Goal: Task Accomplishment & Management: Use online tool/utility

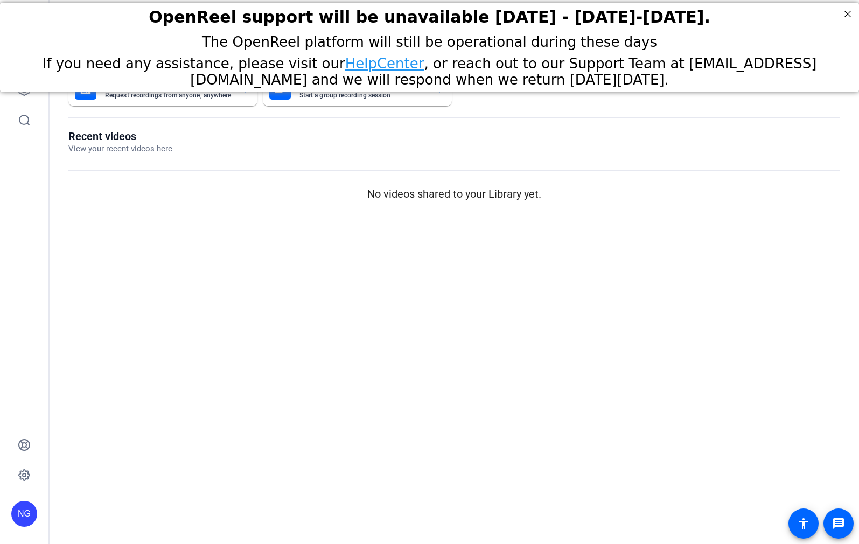
click at [15, 87] on div "If you need any assistance, please visit our HelpCenter , or reach out to our S…" at bounding box center [429, 71] width 832 height 32
click at [22, 97] on link at bounding box center [24, 90] width 26 height 26
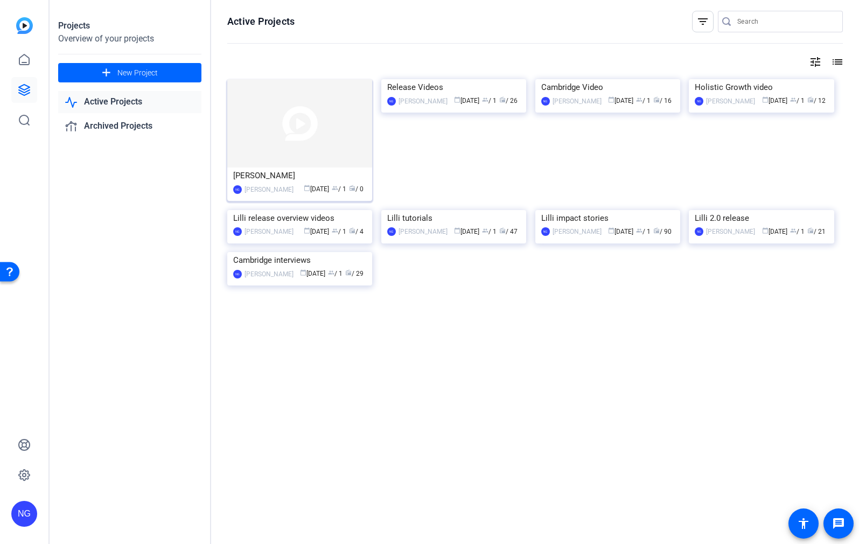
click at [282, 144] on img at bounding box center [299, 123] width 145 height 88
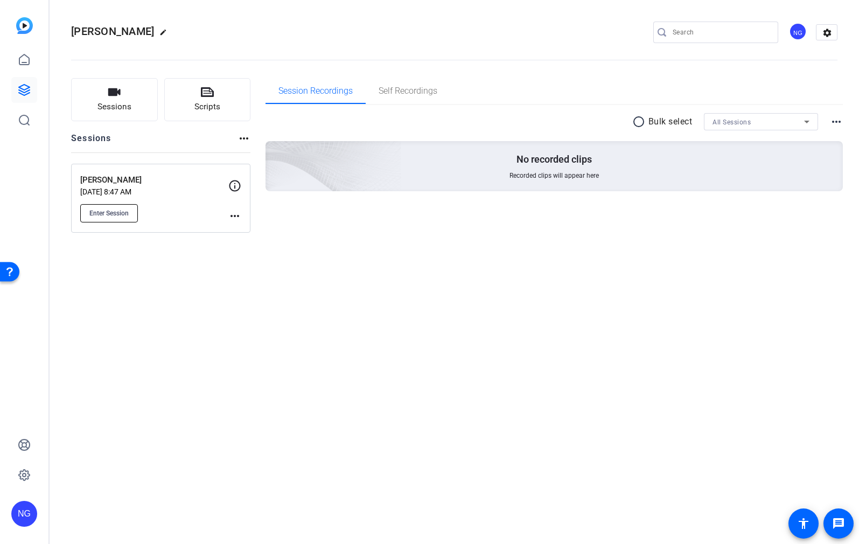
click at [93, 212] on span "Enter Session" at bounding box center [108, 213] width 39 height 9
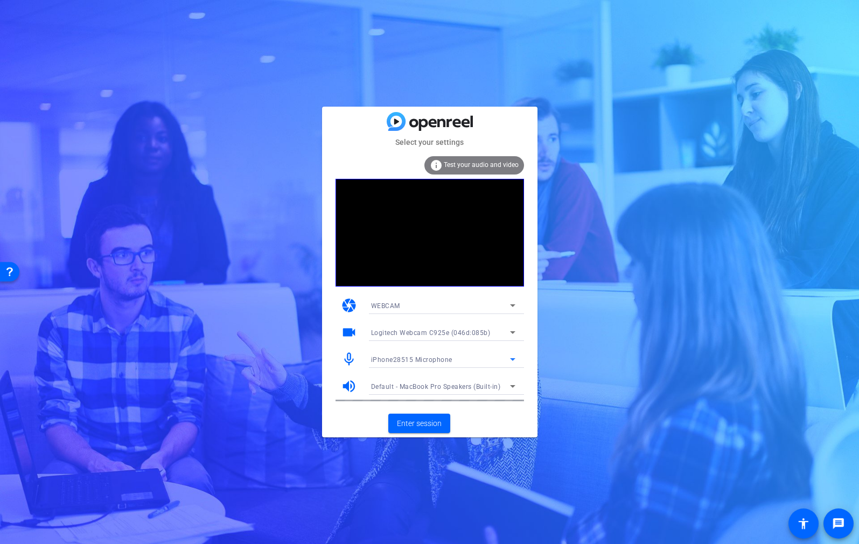
click at [473, 358] on div "iPhone28515 Microphone" at bounding box center [440, 359] width 139 height 13
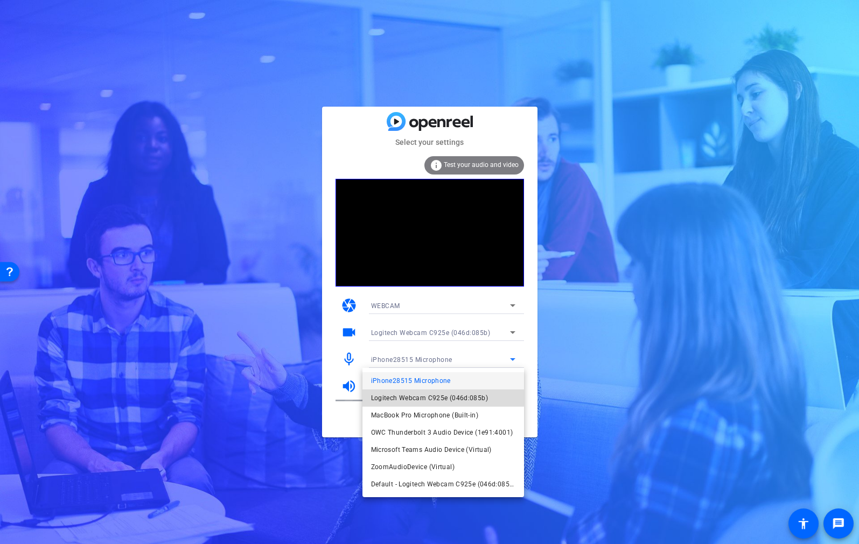
click at [438, 396] on span "Logitech Webcam C925e (046d:085b)" at bounding box center [429, 397] width 117 height 13
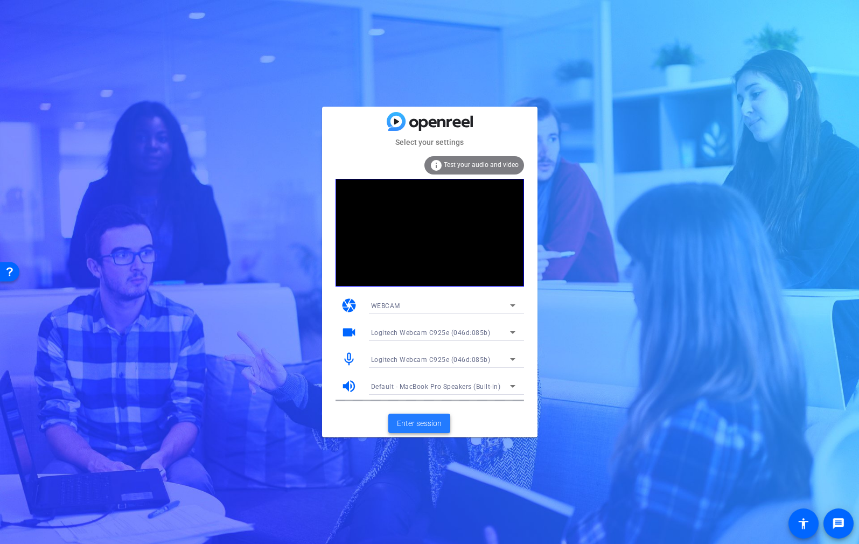
click at [419, 426] on span "Enter session" at bounding box center [419, 423] width 45 height 11
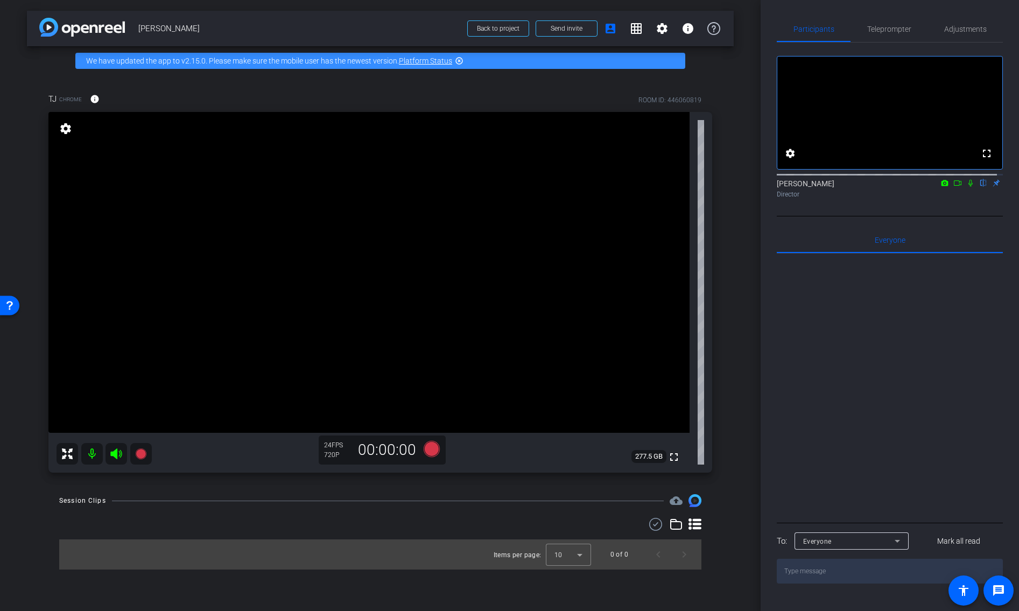
click at [69, 131] on mat-icon "settings" at bounding box center [65, 128] width 15 height 13
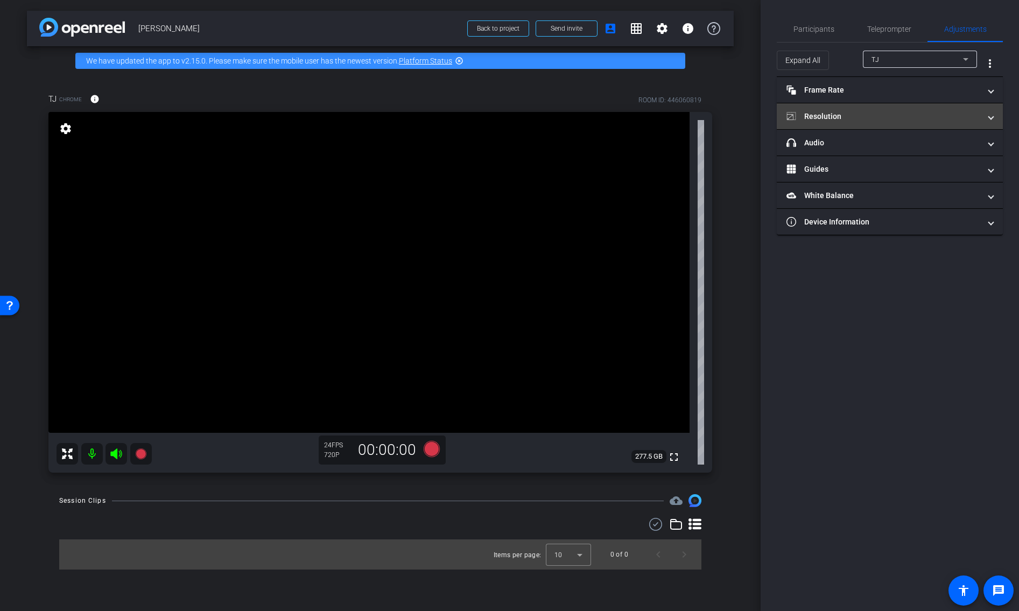
click at [858, 116] on mat-panel-title "Resolution" at bounding box center [883, 116] width 194 height 11
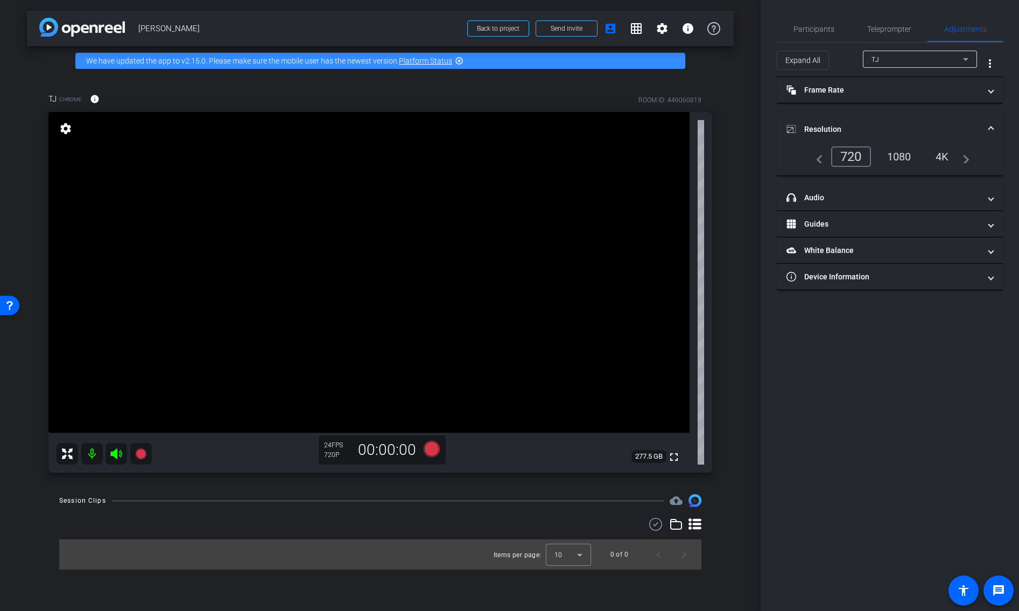
click at [858, 161] on div "1080" at bounding box center [899, 156] width 40 height 18
click at [858, 125] on mat-panel-title "Resolution" at bounding box center [883, 129] width 194 height 11
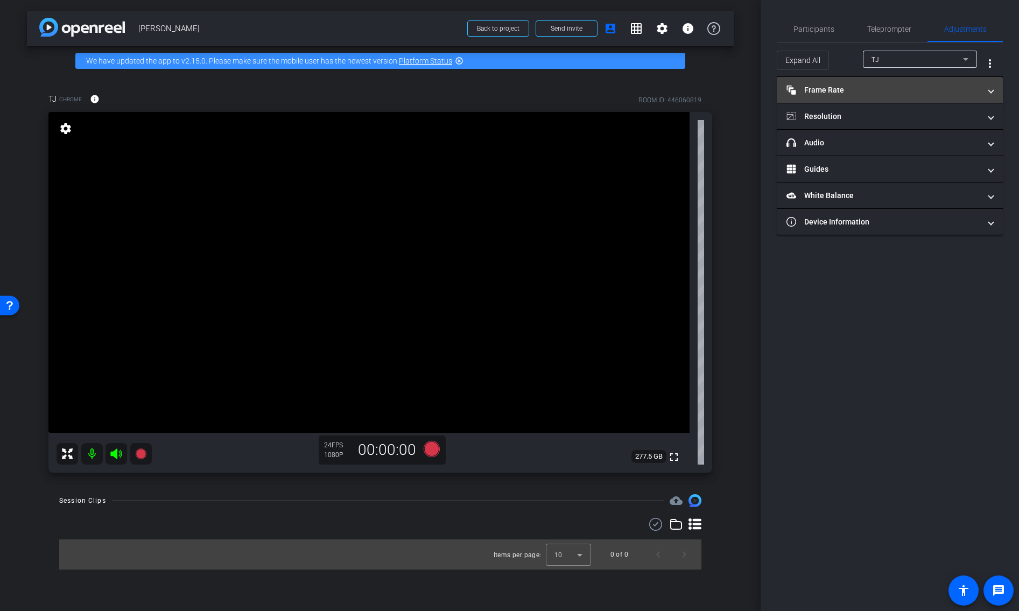
click at [856, 90] on mat-panel-title "Frame Rate Frame Rate" at bounding box center [883, 90] width 194 height 11
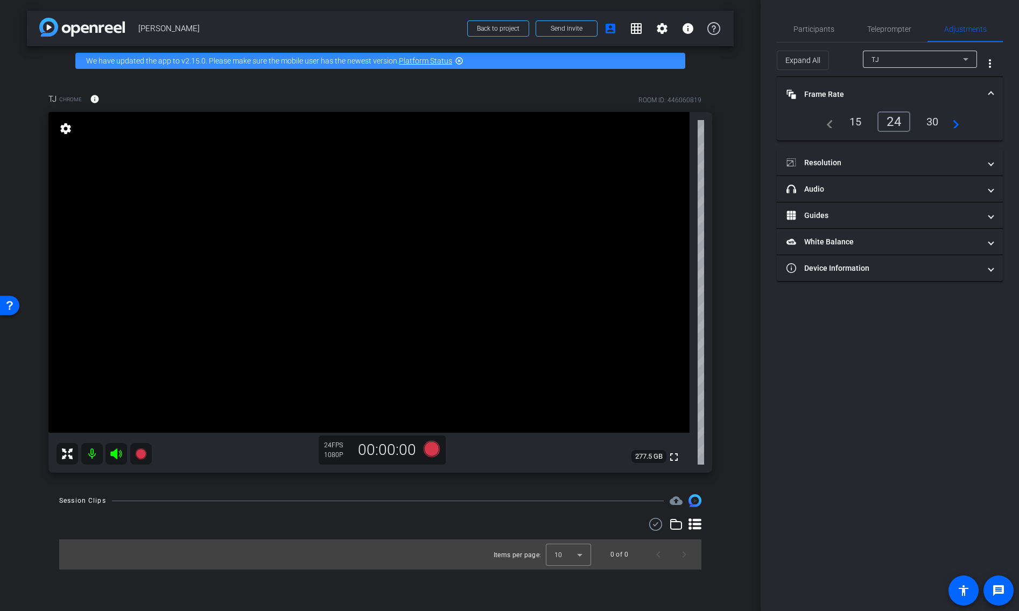
click at [856, 88] on mat-expansion-panel-header "Frame Rate Frame Rate" at bounding box center [890, 94] width 226 height 34
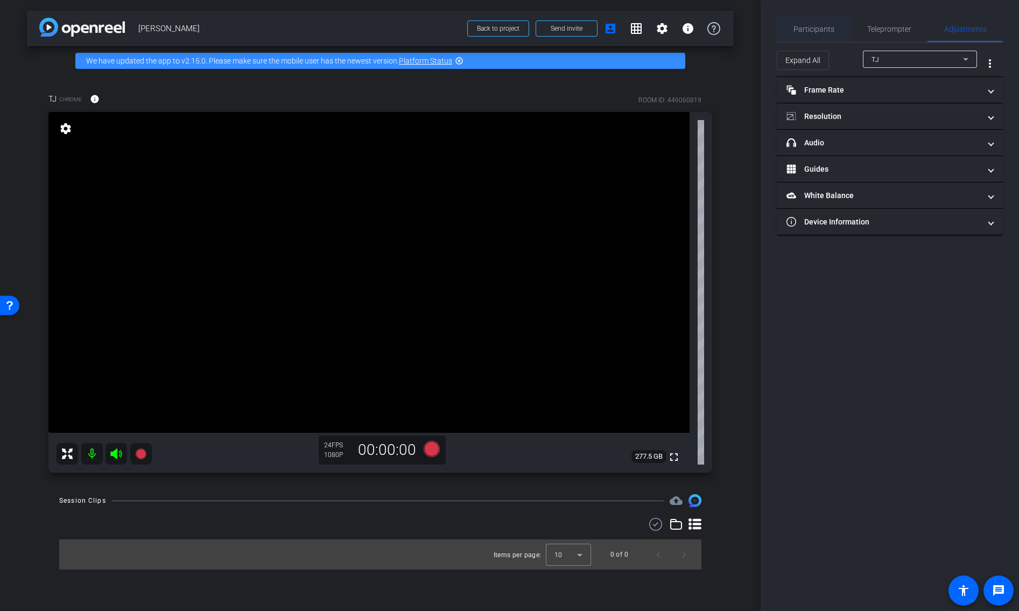
click at [806, 26] on span "Participants" at bounding box center [813, 29] width 41 height 8
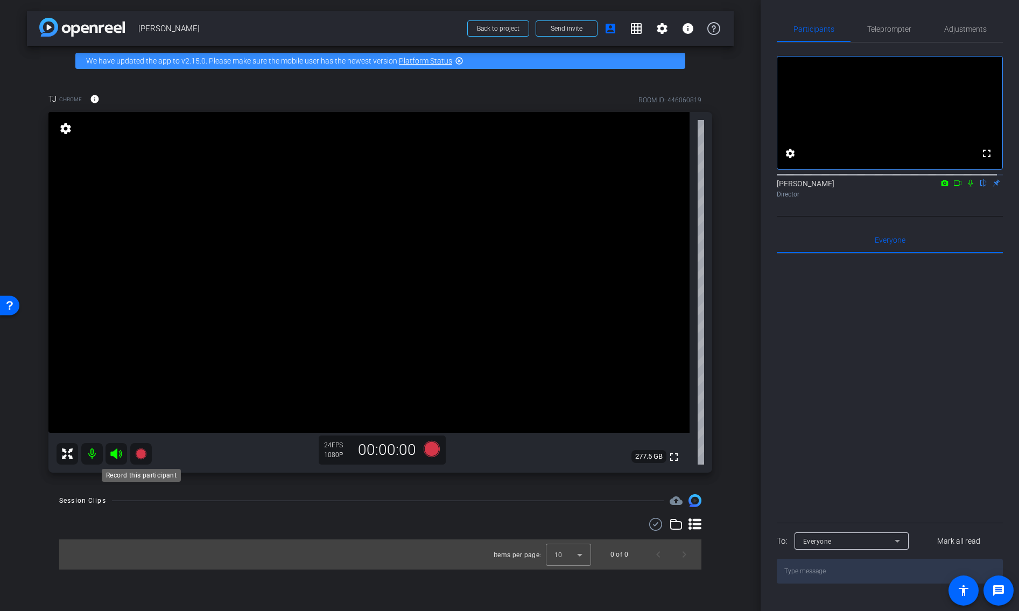
click at [143, 455] on icon at bounding box center [140, 453] width 11 height 11
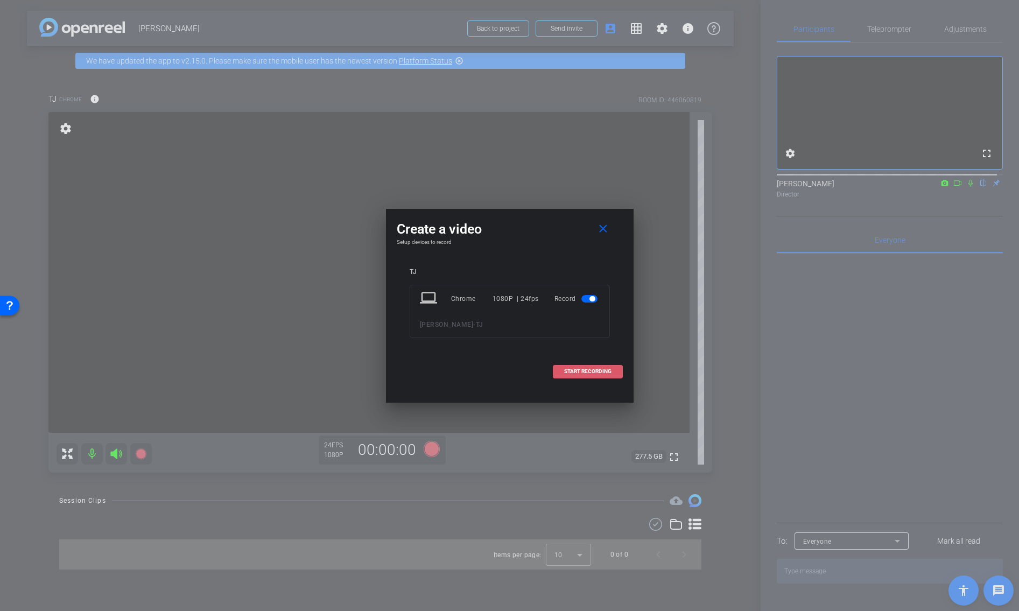
click at [602, 372] on span "START RECORDING" at bounding box center [587, 371] width 47 height 5
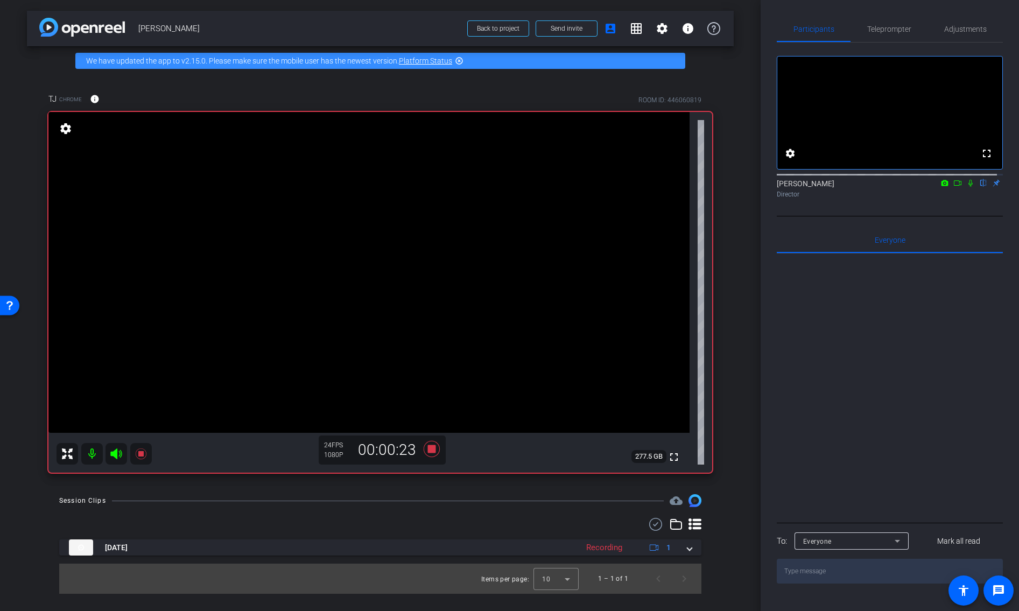
click at [858, 187] on icon at bounding box center [970, 183] width 9 height 8
click at [858, 187] on icon at bounding box center [970, 183] width 4 height 7
click at [858, 199] on div "Director" at bounding box center [890, 194] width 226 height 10
click at [858, 187] on icon at bounding box center [971, 183] width 6 height 7
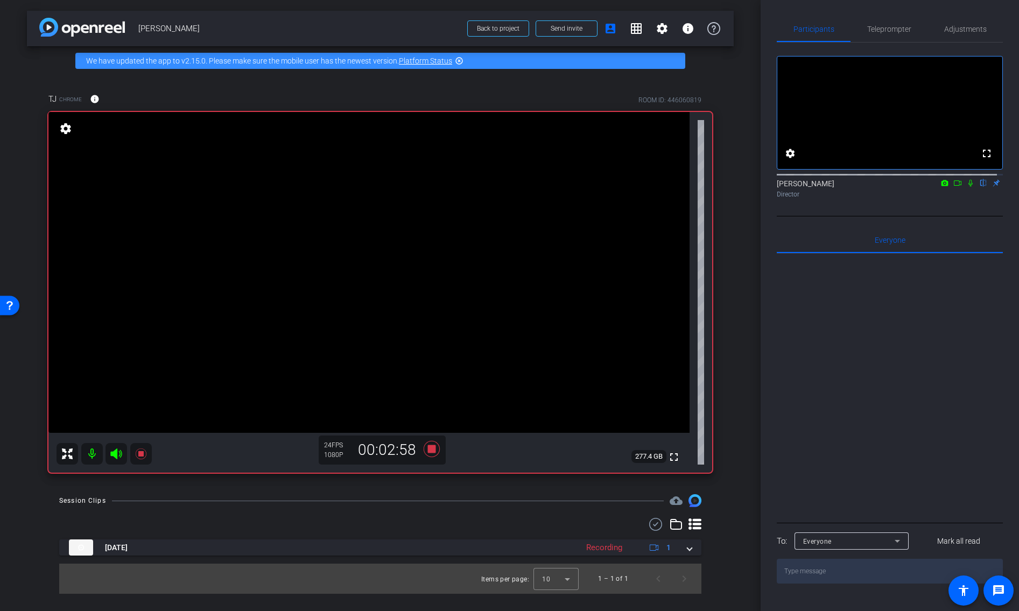
click at [858, 187] on icon at bounding box center [970, 183] width 4 height 7
click at [858, 187] on icon at bounding box center [971, 183] width 6 height 7
click at [858, 187] on icon at bounding box center [970, 183] width 9 height 8
click at [858, 215] on div "fullscreen settings Noah Gelb flip Director" at bounding box center [890, 130] width 226 height 174
click at [858, 187] on icon at bounding box center [970, 183] width 9 height 8
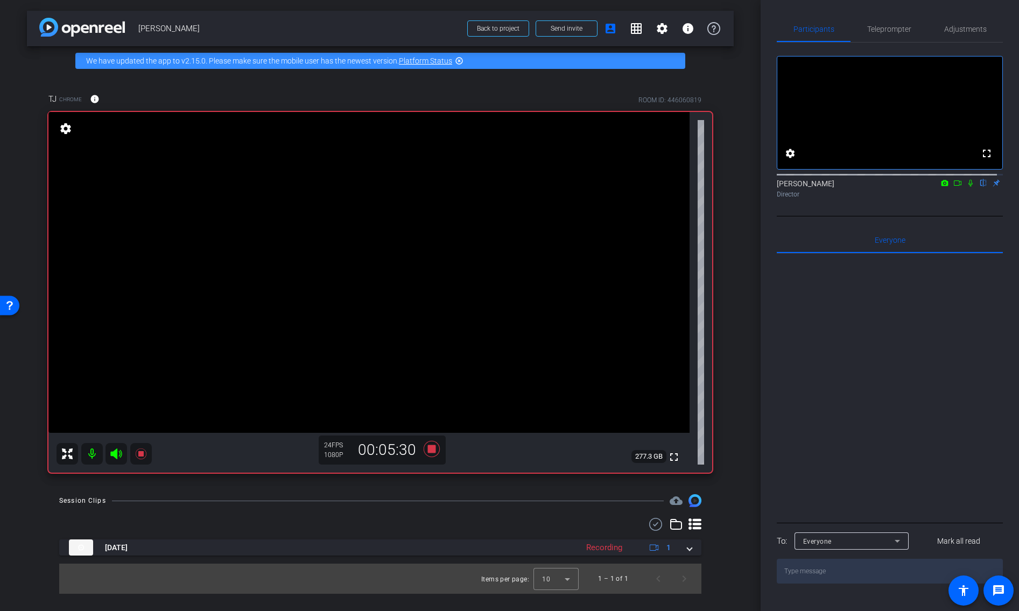
click at [858, 187] on icon at bounding box center [970, 183] width 9 height 8
click at [858, 187] on icon at bounding box center [971, 183] width 6 height 7
click at [429, 452] on icon at bounding box center [431, 449] width 16 height 16
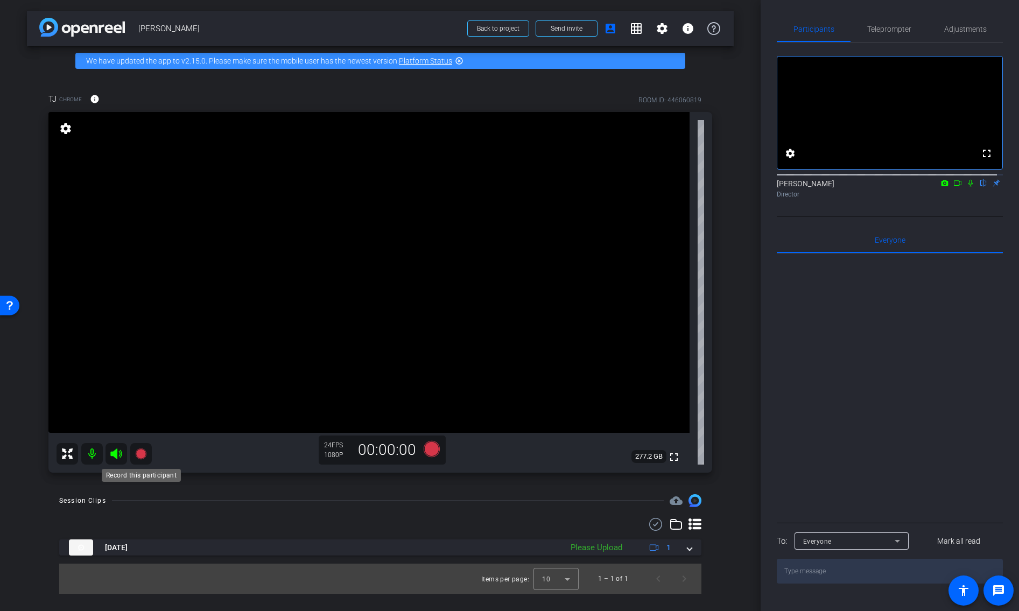
click at [139, 455] on icon at bounding box center [140, 453] width 11 height 11
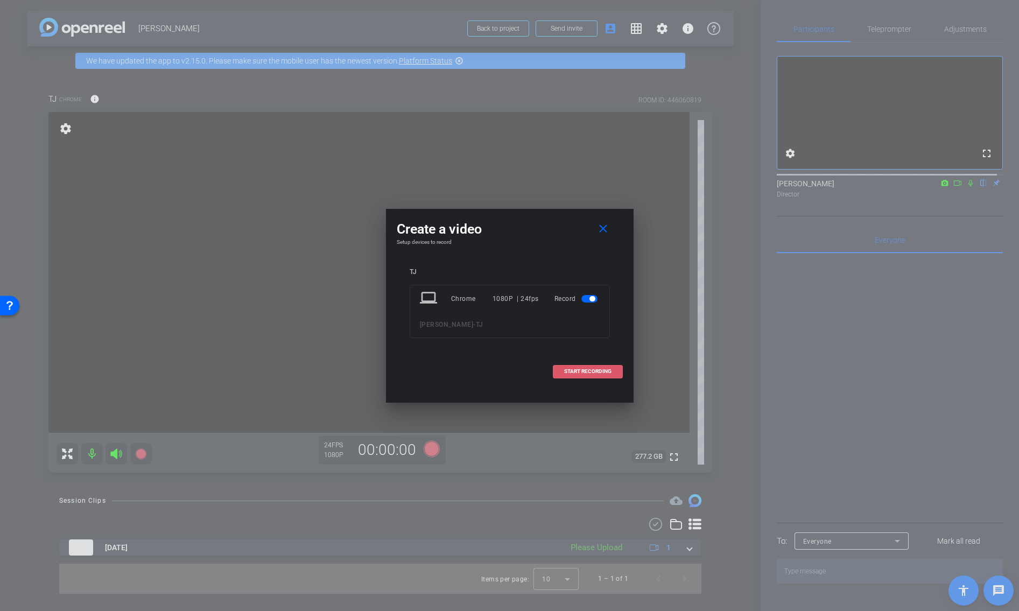
click at [603, 371] on span "START RECORDING" at bounding box center [587, 371] width 47 height 5
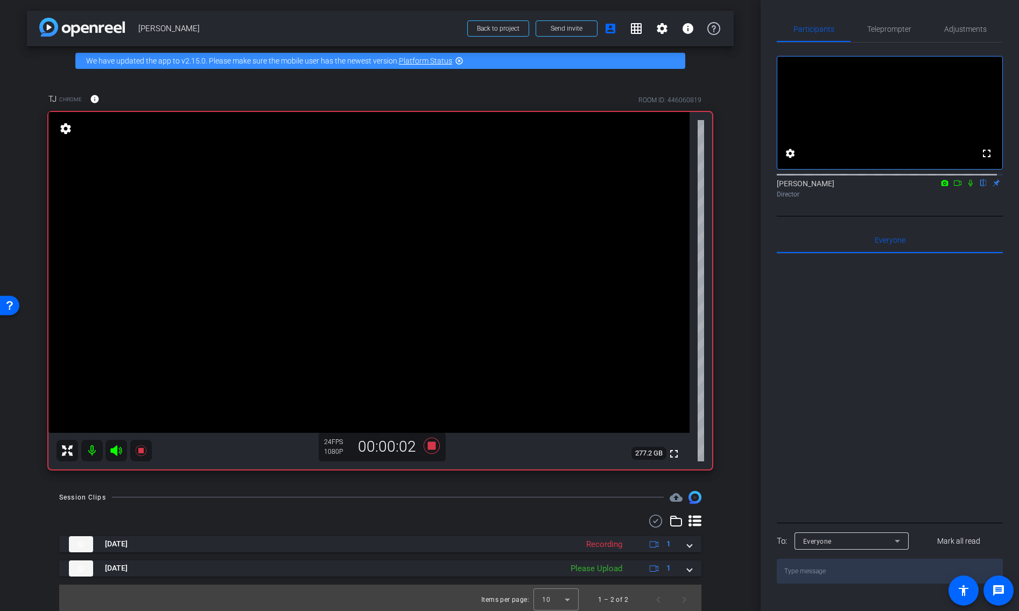
drag, startPoint x: 963, startPoint y: 214, endPoint x: 965, endPoint y: 205, distance: 9.9
click at [858, 213] on div "fullscreen settings Noah Gelb flip Director" at bounding box center [890, 130] width 226 height 174
click at [858, 187] on icon at bounding box center [970, 183] width 9 height 8
click at [858, 188] on mat-icon at bounding box center [970, 183] width 13 height 10
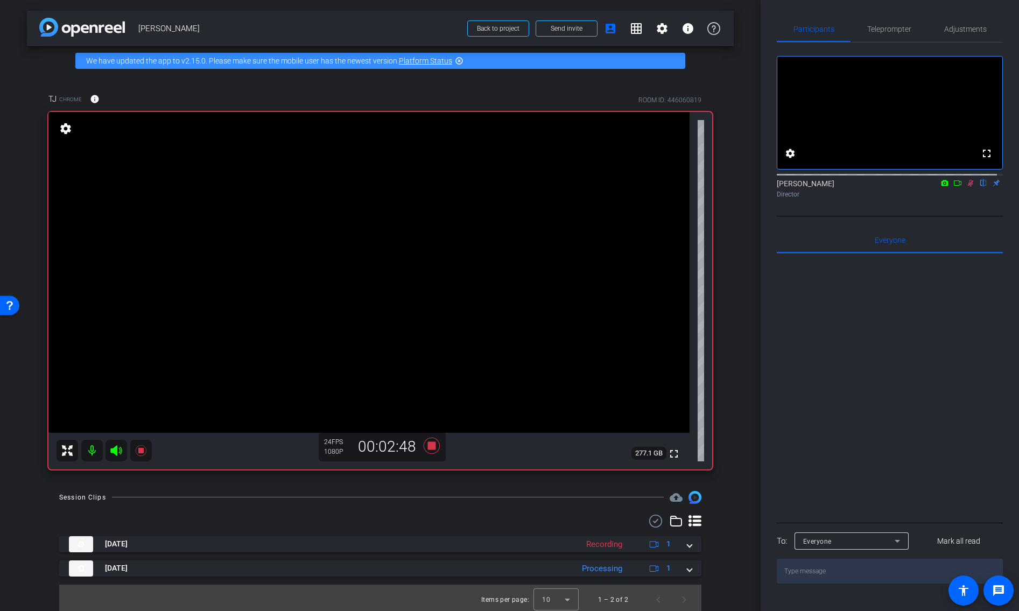
drag, startPoint x: 958, startPoint y: 223, endPoint x: 961, endPoint y: 208, distance: 15.4
click at [858, 216] on div "fullscreen settings Noah Gelb flip Director" at bounding box center [890, 130] width 226 height 174
click at [858, 187] on icon at bounding box center [971, 183] width 6 height 7
click at [858, 187] on icon at bounding box center [970, 183] width 9 height 8
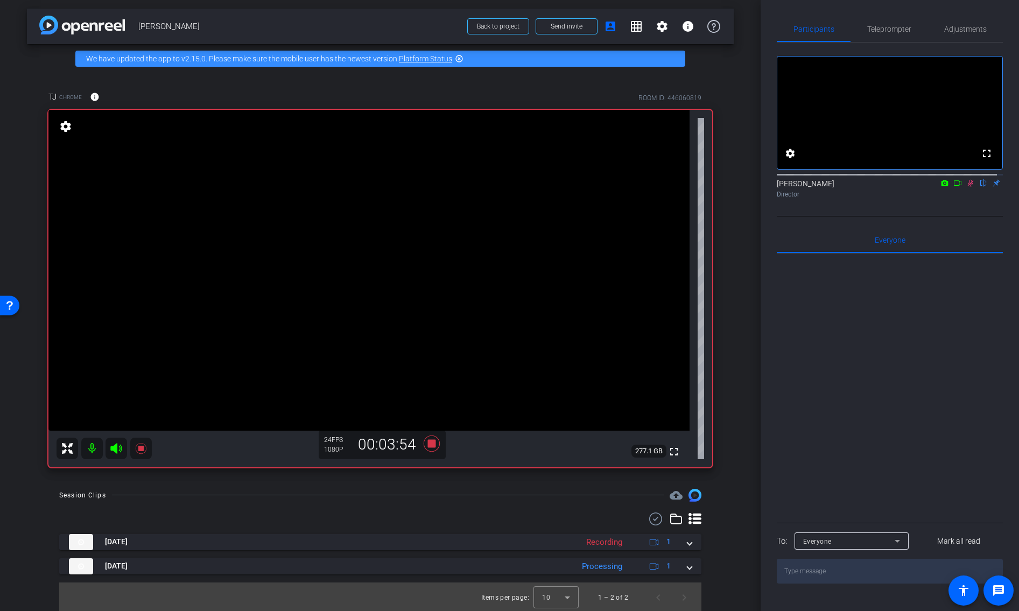
scroll to position [4, 0]
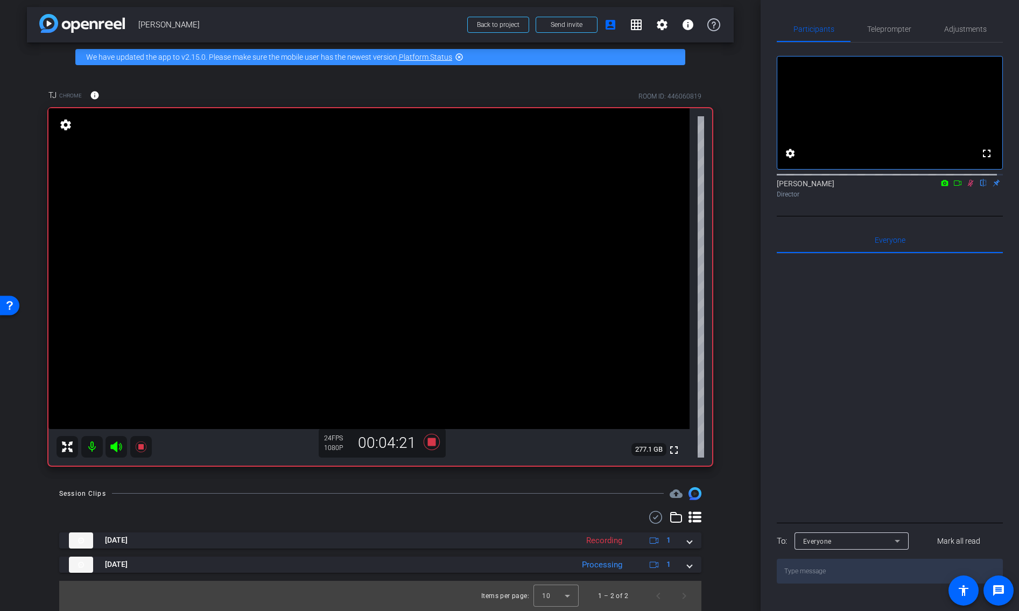
click at [732, 241] on div "arrow_back Timothy Cobb Back to project Send invite account_box grid_on setting…" at bounding box center [380, 301] width 761 height 611
click at [858, 199] on div "Director" at bounding box center [890, 194] width 226 height 10
click at [858, 187] on icon at bounding box center [970, 183] width 9 height 8
click at [450, 480] on div "arrow_back Timothy Cobb Back to project Send invite account_box grid_on setting…" at bounding box center [380, 301] width 761 height 611
click at [432, 441] on icon at bounding box center [431, 442] width 16 height 16
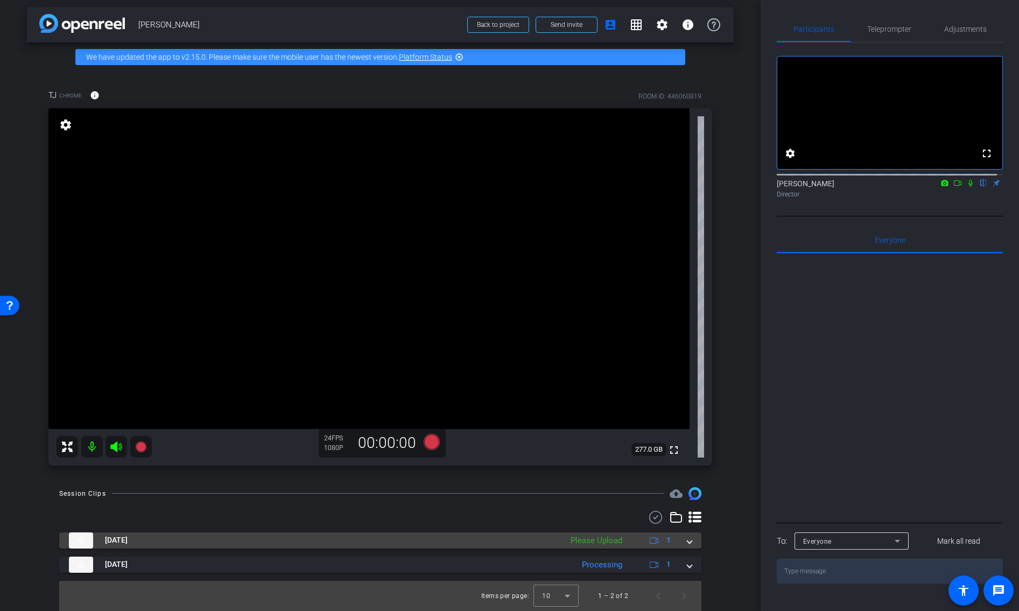
click at [686, 542] on mat-expansion-panel-header "Oct 14, 2025 Please Upload 1" at bounding box center [380, 540] width 642 height 16
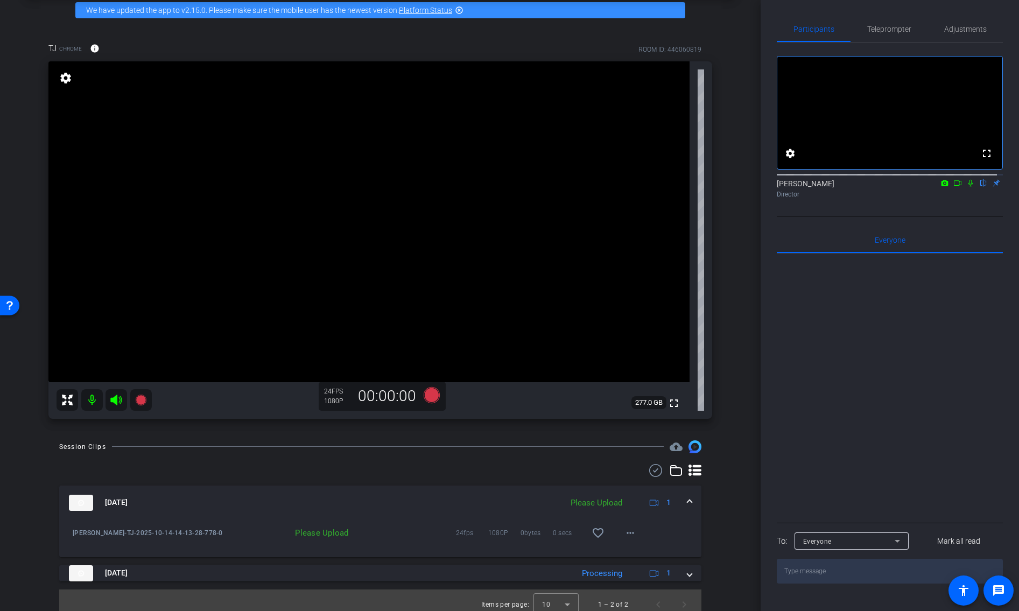
scroll to position [59, 0]
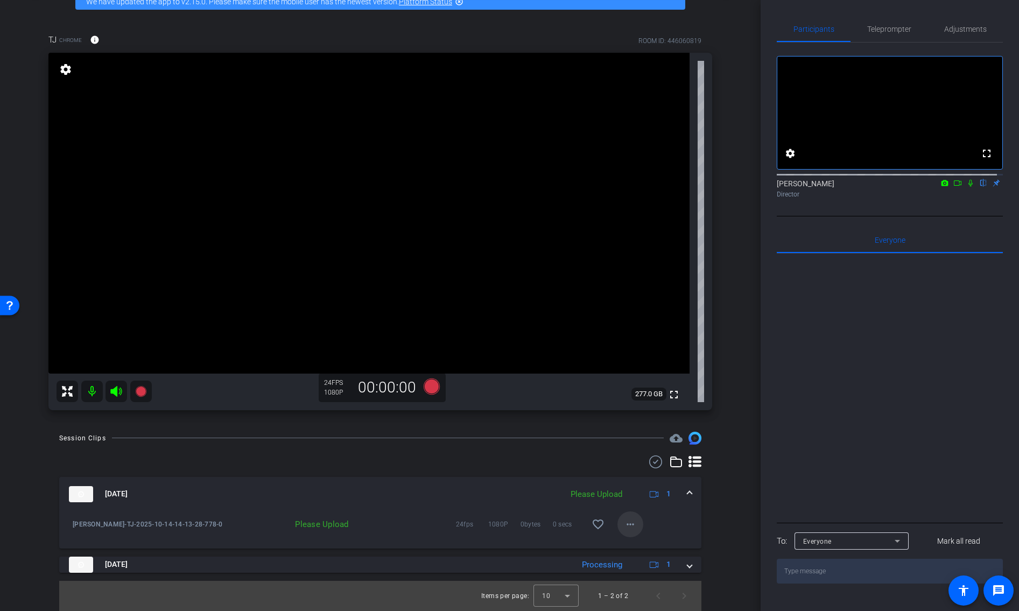
click at [624, 526] on mat-icon "more_horiz" at bounding box center [630, 524] width 13 height 13
click at [627, 543] on span "Upload" at bounding box center [642, 546] width 43 height 13
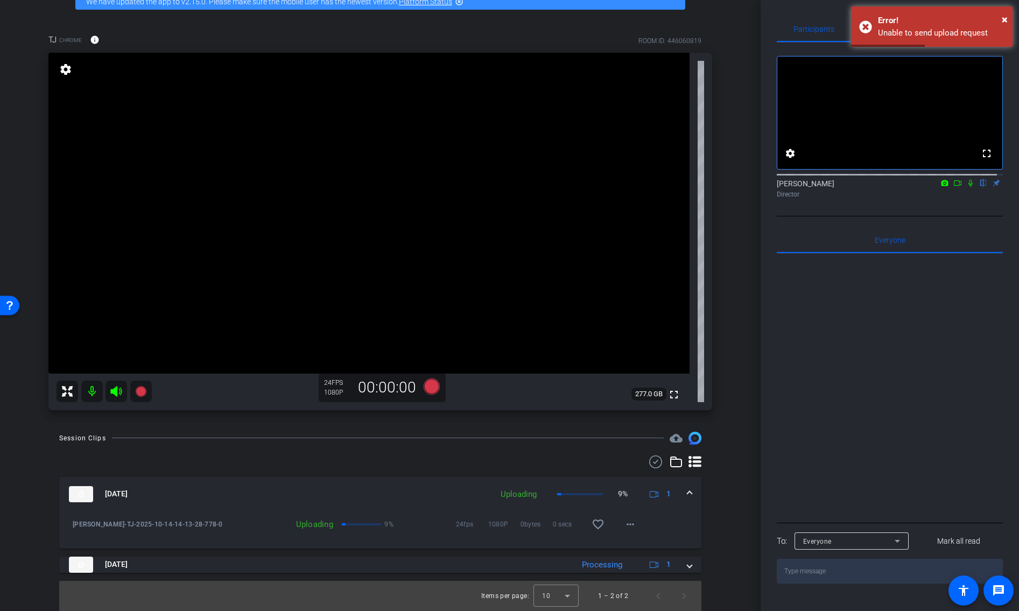
click at [713, 502] on div "Session Clips cloud_upload Oct 14, 2025 Uploading 9% 1 Timothy Cobb-TJ-2025-10-…" at bounding box center [380, 521] width 707 height 179
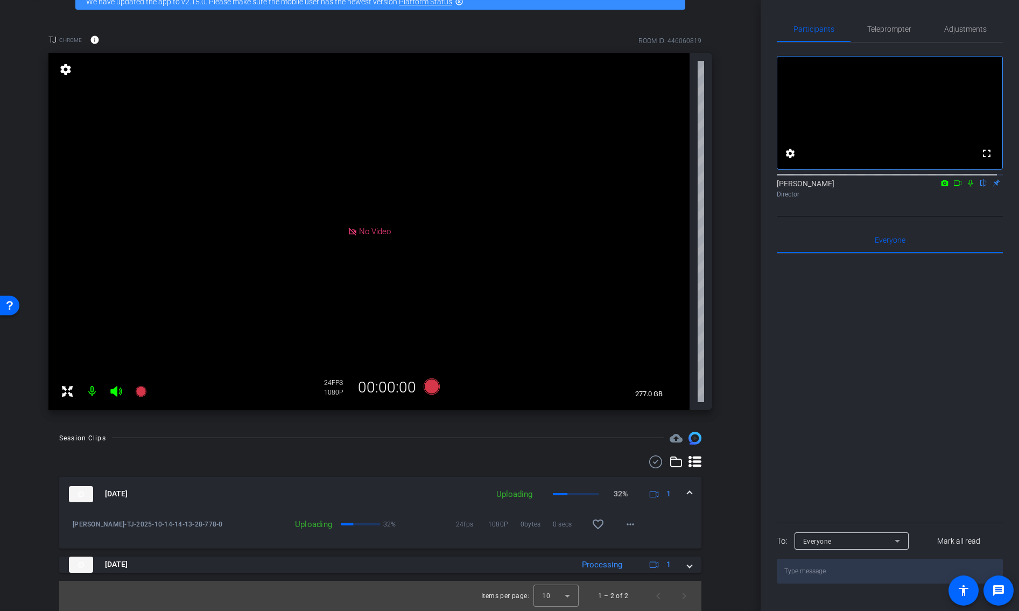
click at [858, 187] on icon at bounding box center [970, 183] width 4 height 7
click at [858, 187] on icon at bounding box center [957, 183] width 9 height 8
click at [89, 393] on mat-icon at bounding box center [92, 392] width 22 height 22
click at [115, 391] on icon at bounding box center [115, 391] width 11 height 11
click at [724, 469] on div "Session Clips cloud_upload Oct 14, 2025 Uploading 88% 1 Timothy Cobb-TJ-2025-10…" at bounding box center [380, 521] width 707 height 179
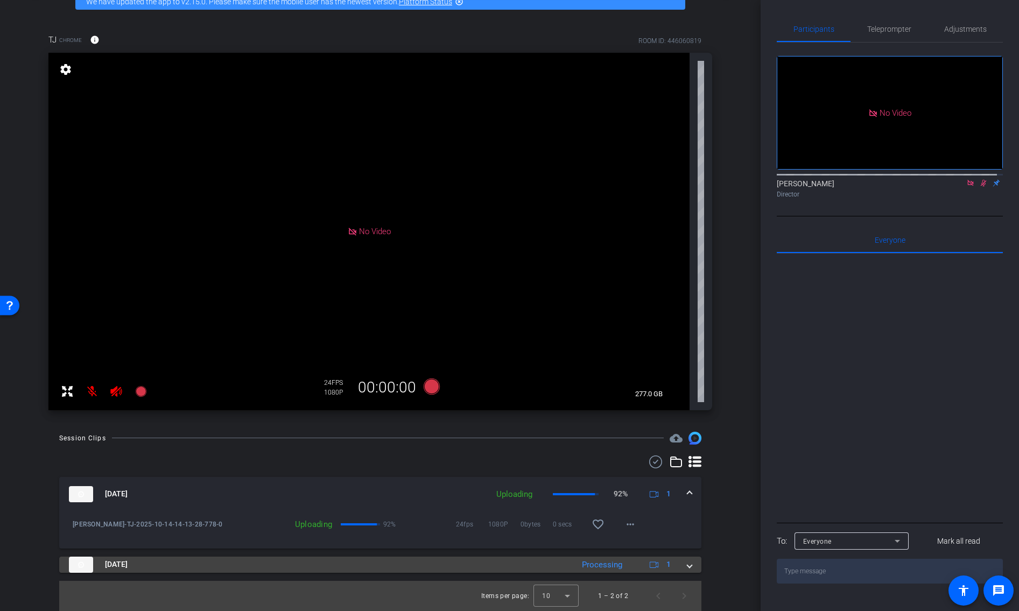
click at [687, 543] on span at bounding box center [689, 564] width 4 height 11
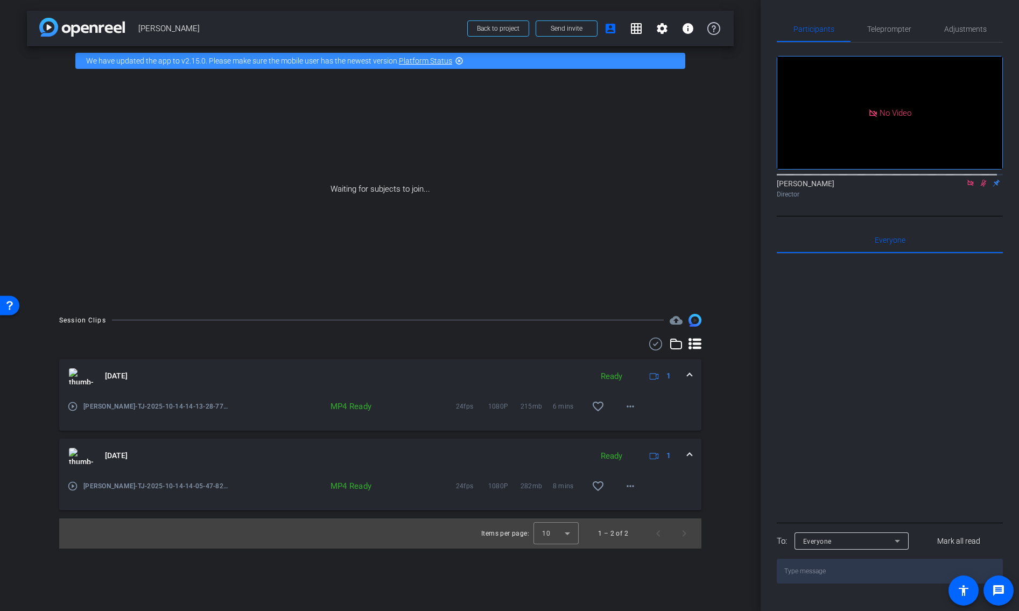
scroll to position [0, 0]
click at [627, 414] on span at bounding box center [630, 406] width 26 height 26
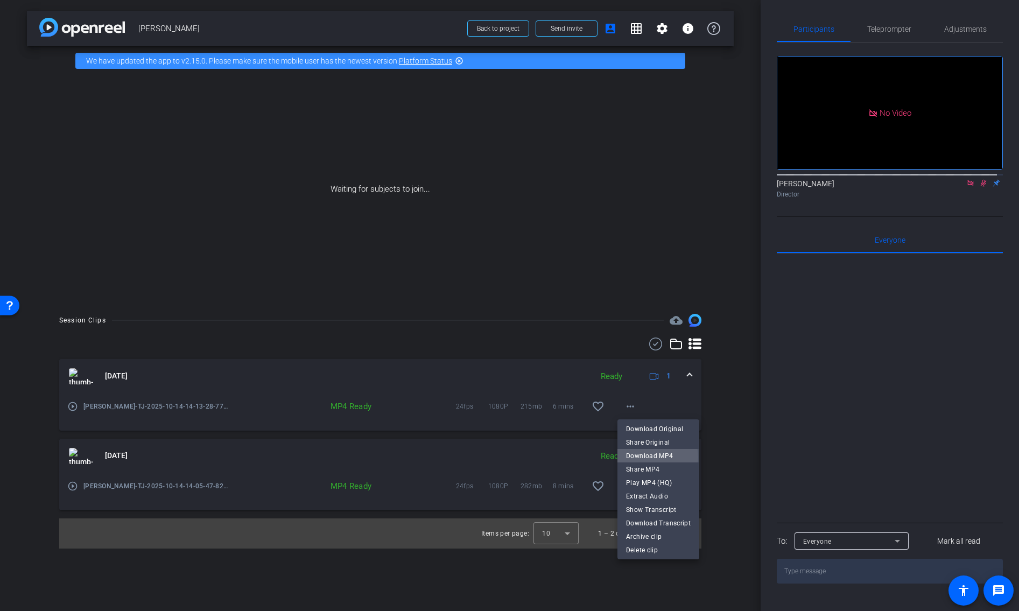
click at [640, 457] on span "Download MP4" at bounding box center [658, 455] width 65 height 13
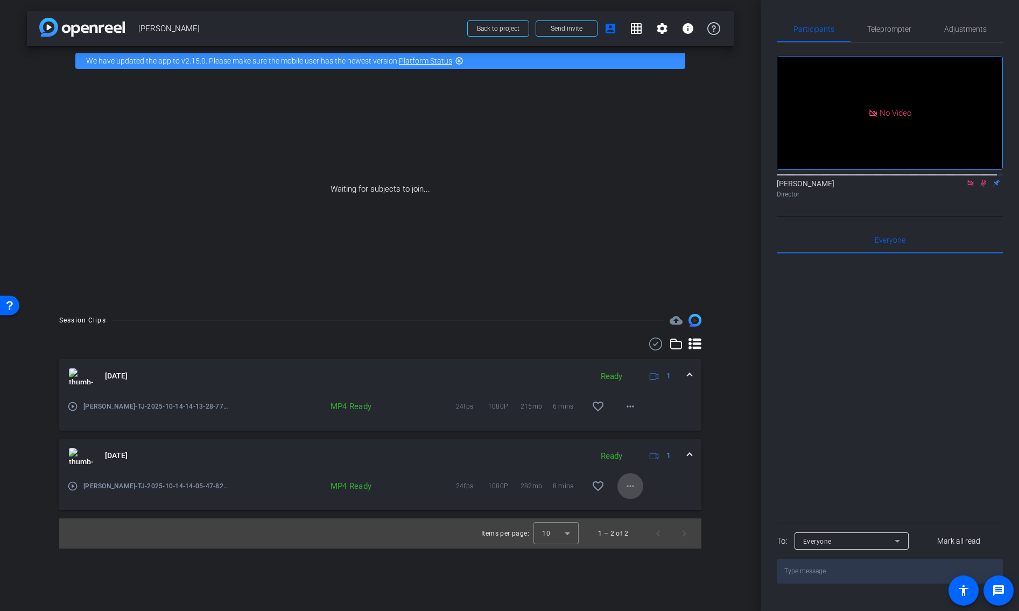
click at [631, 488] on mat-icon "more_horiz" at bounding box center [630, 486] width 13 height 13
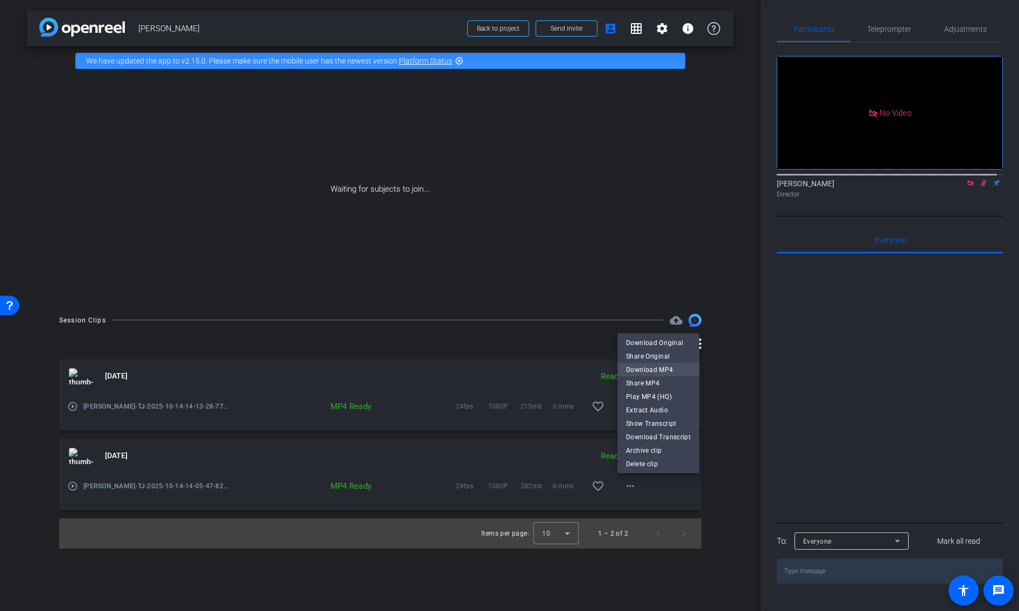
click at [673, 363] on span "Download MP4" at bounding box center [658, 369] width 65 height 13
